Goal: Find contact information: Find contact information

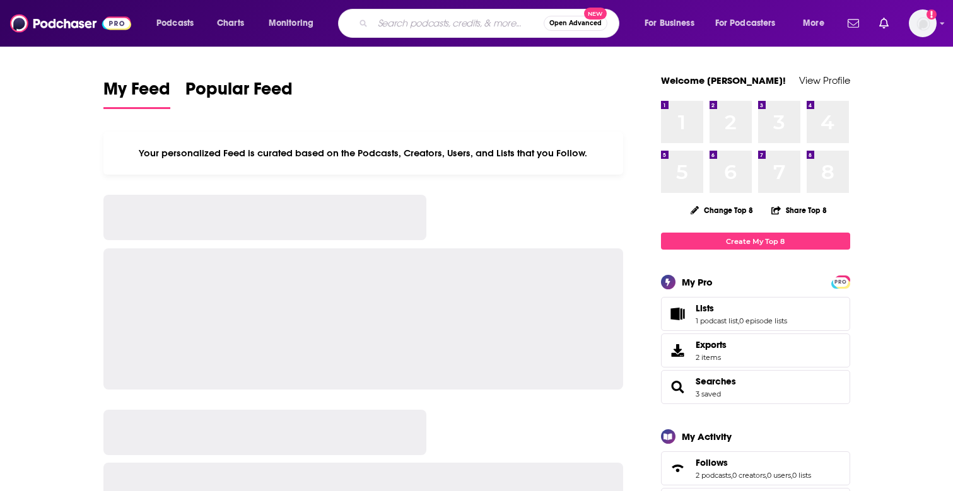
click at [463, 30] on input "Search podcasts, credits, & more..." at bounding box center [458, 23] width 171 height 20
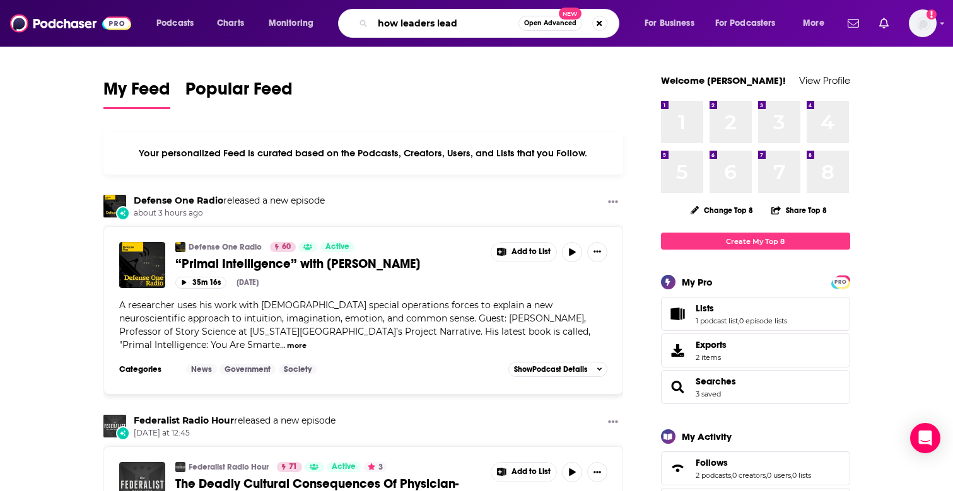
type input "how leaders lead"
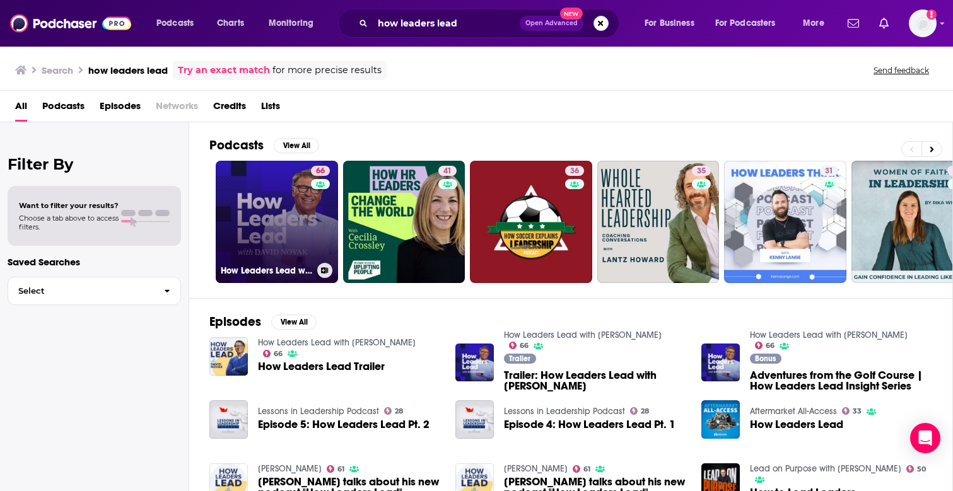
click at [274, 218] on link "66 How Leaders Lead with [PERSON_NAME]" at bounding box center [277, 222] width 122 height 122
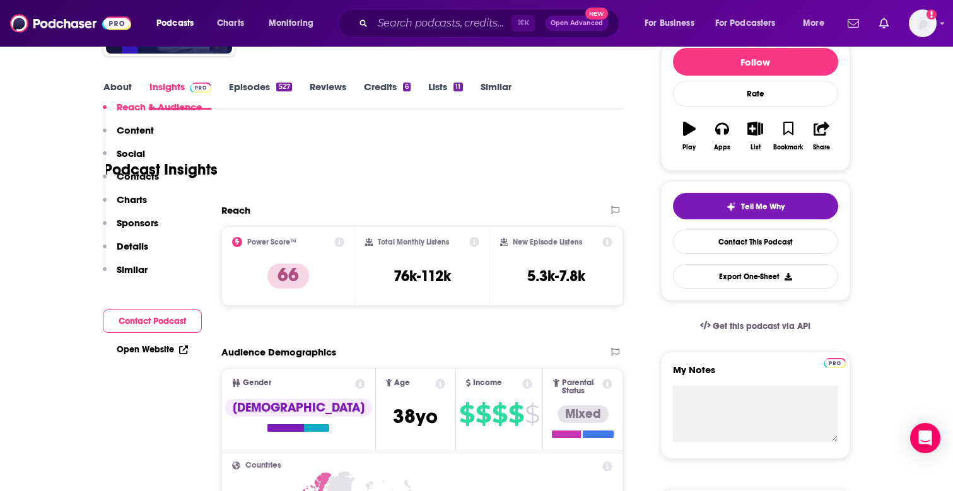
scroll to position [242, 0]
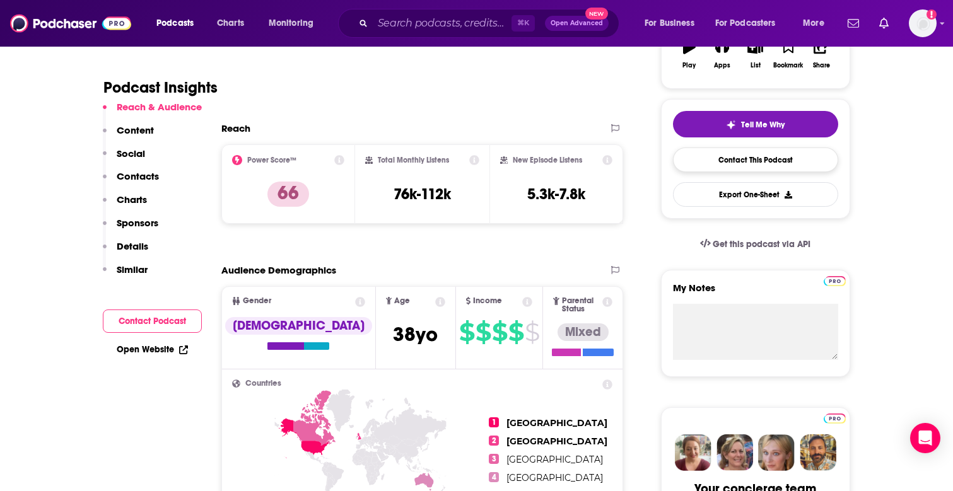
click at [752, 169] on link "Contact This Podcast" at bounding box center [755, 160] width 165 height 25
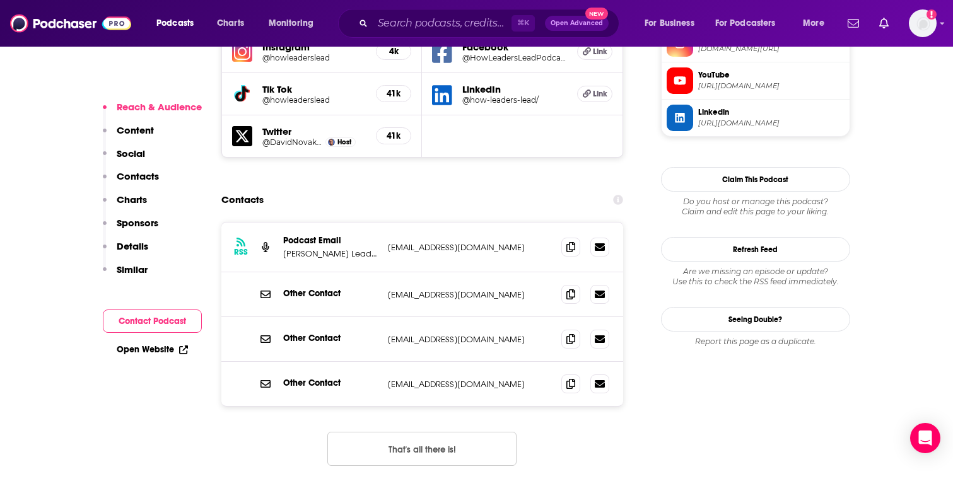
scroll to position [1185, 0]
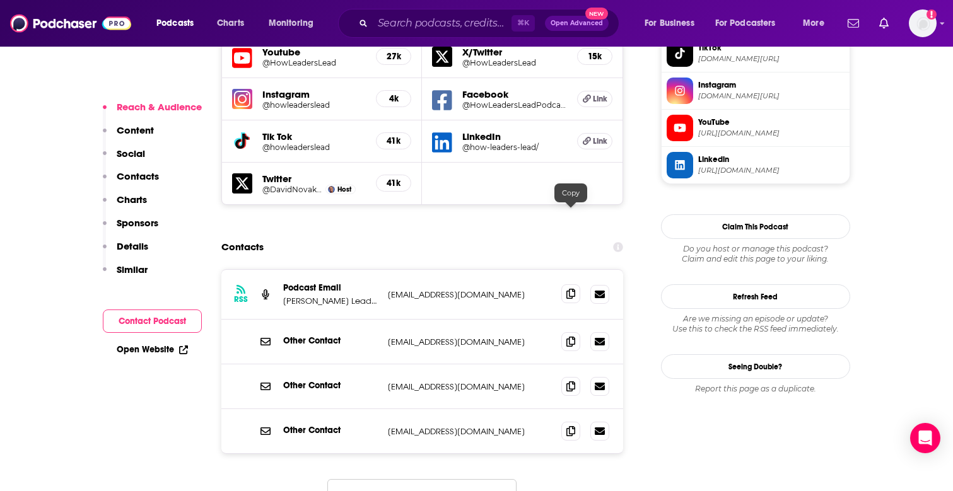
click at [573, 289] on icon at bounding box center [570, 294] width 9 height 10
